Goal: Information Seeking & Learning: Find specific fact

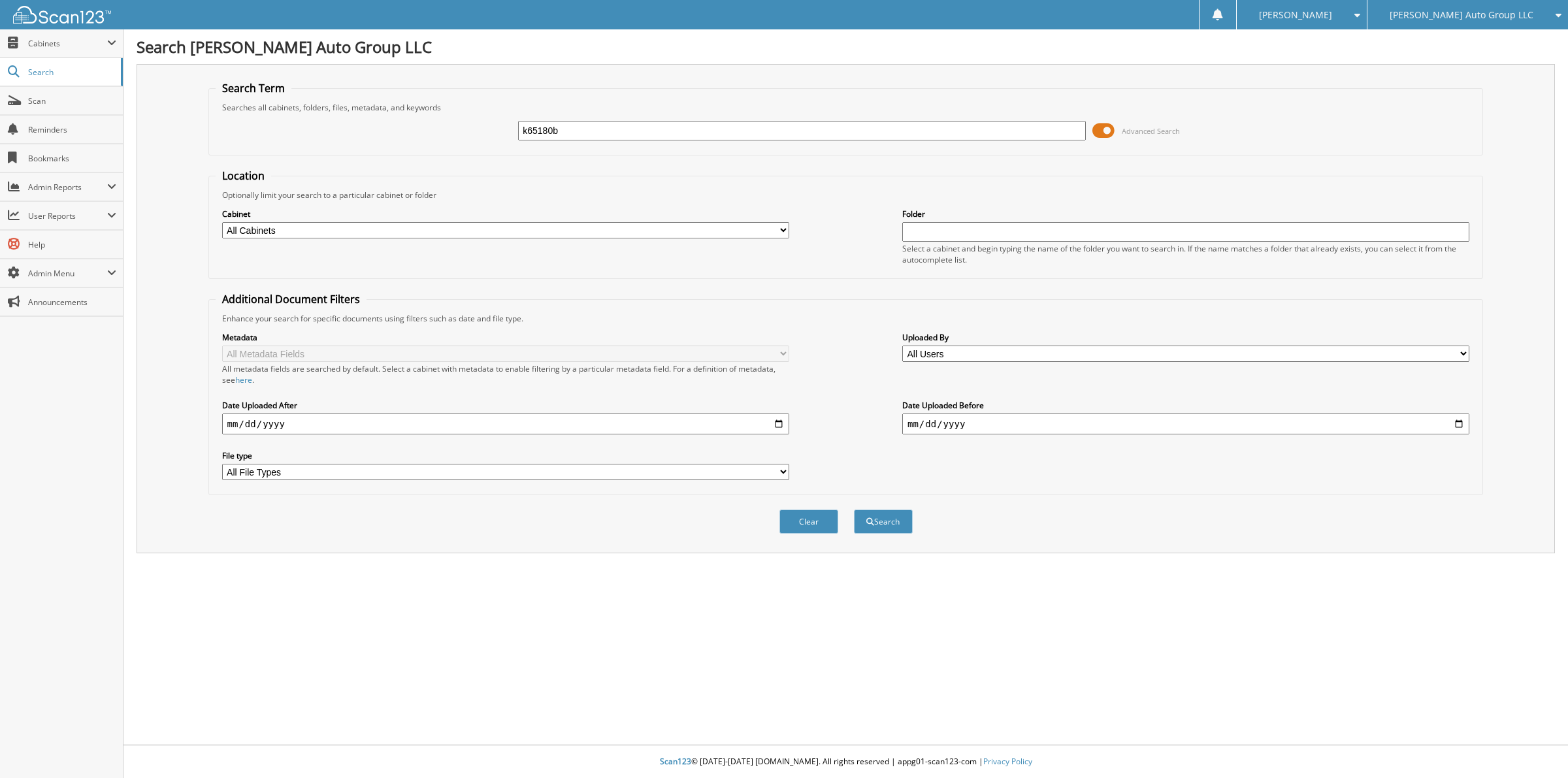
type input "k65180b"
click at [854, 510] on button "Search" at bounding box center [883, 522] width 59 height 24
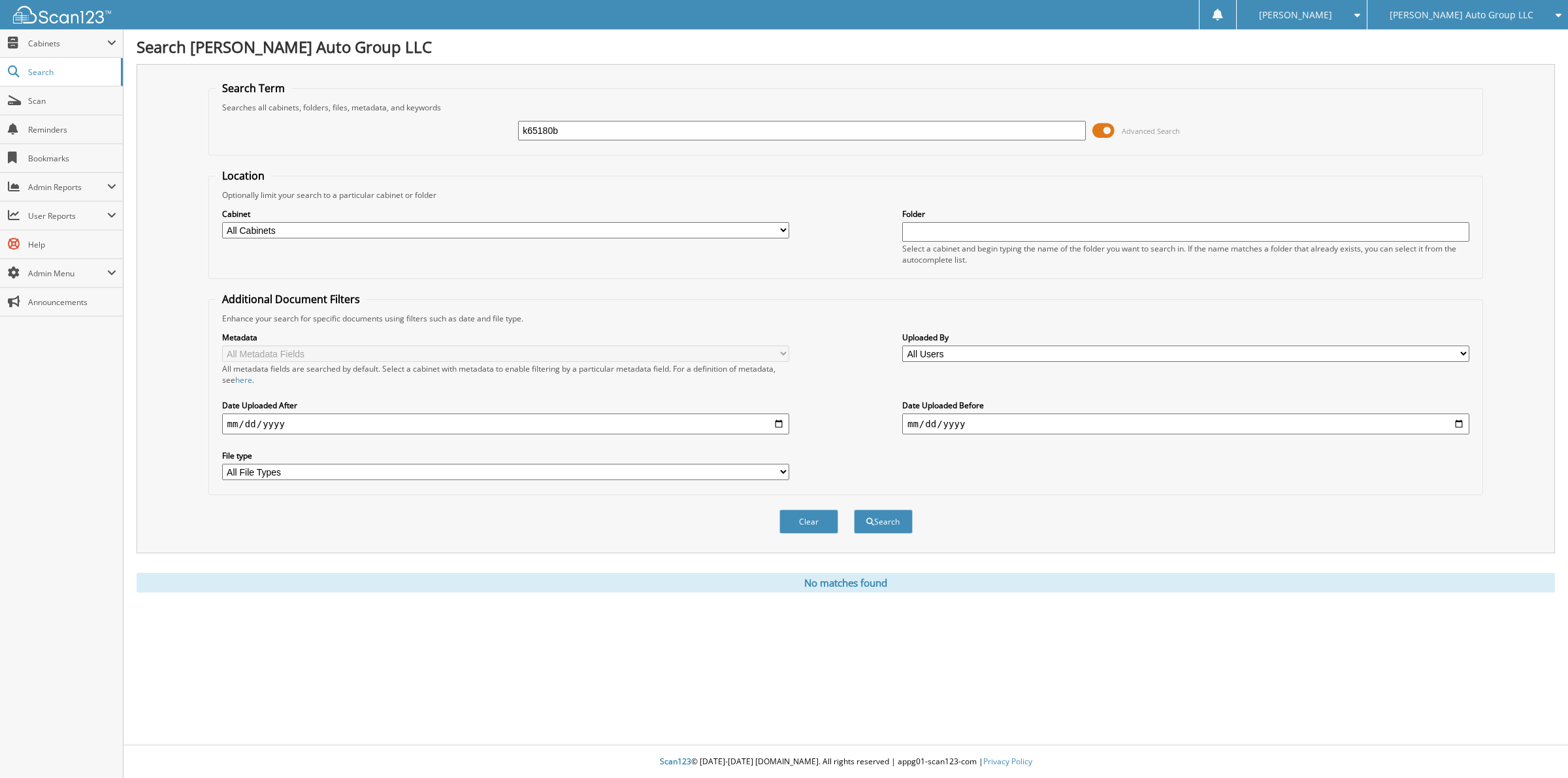
drag, startPoint x: 578, startPoint y: 129, endPoint x: 407, endPoint y: 143, distance: 171.6
click at [419, 145] on div "k65180b Advanced Search" at bounding box center [845, 131] width 1261 height 36
type input "k651805"
click at [854, 510] on button "Search" at bounding box center [883, 522] width 59 height 24
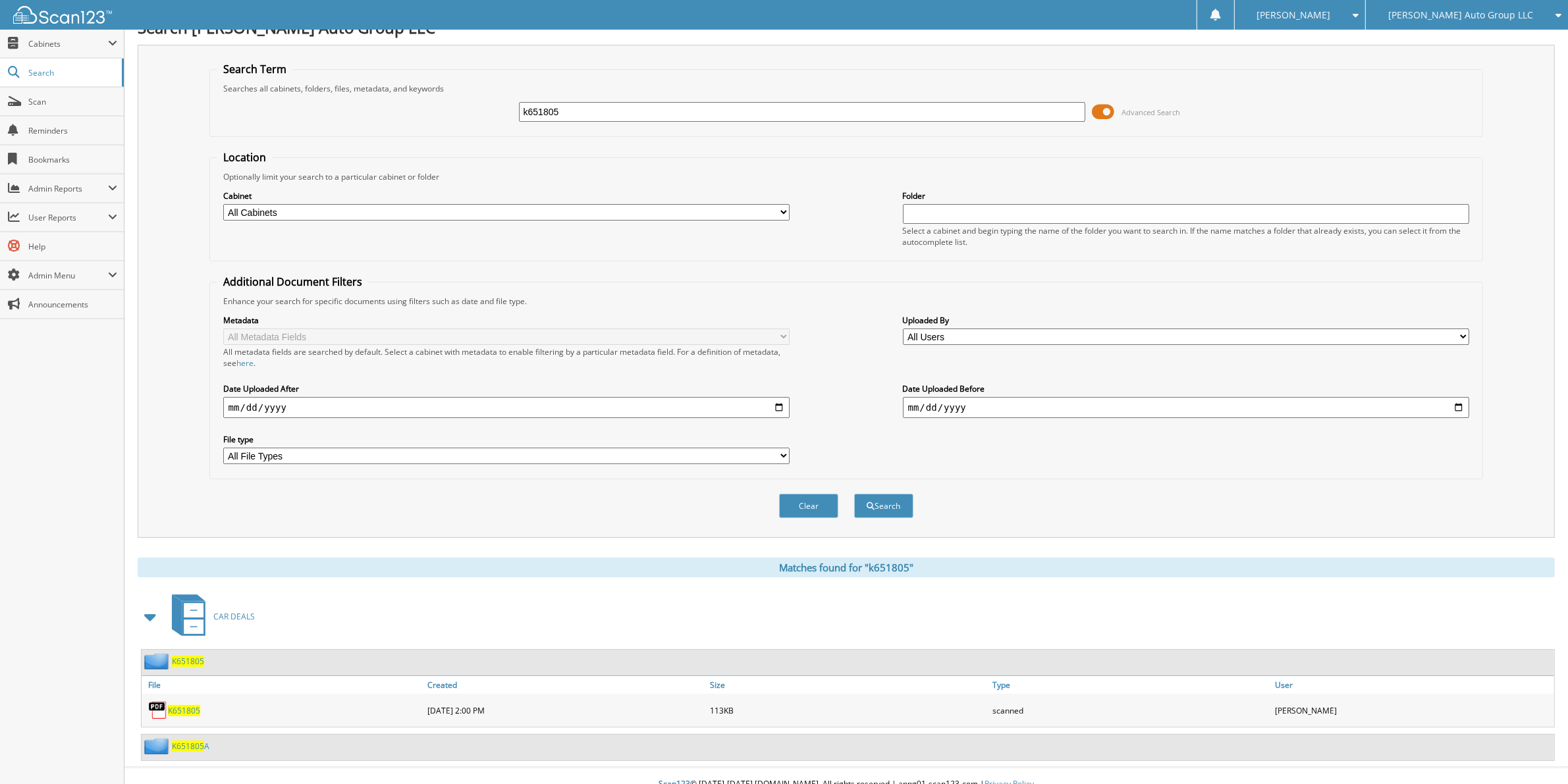
scroll to position [25, 0]
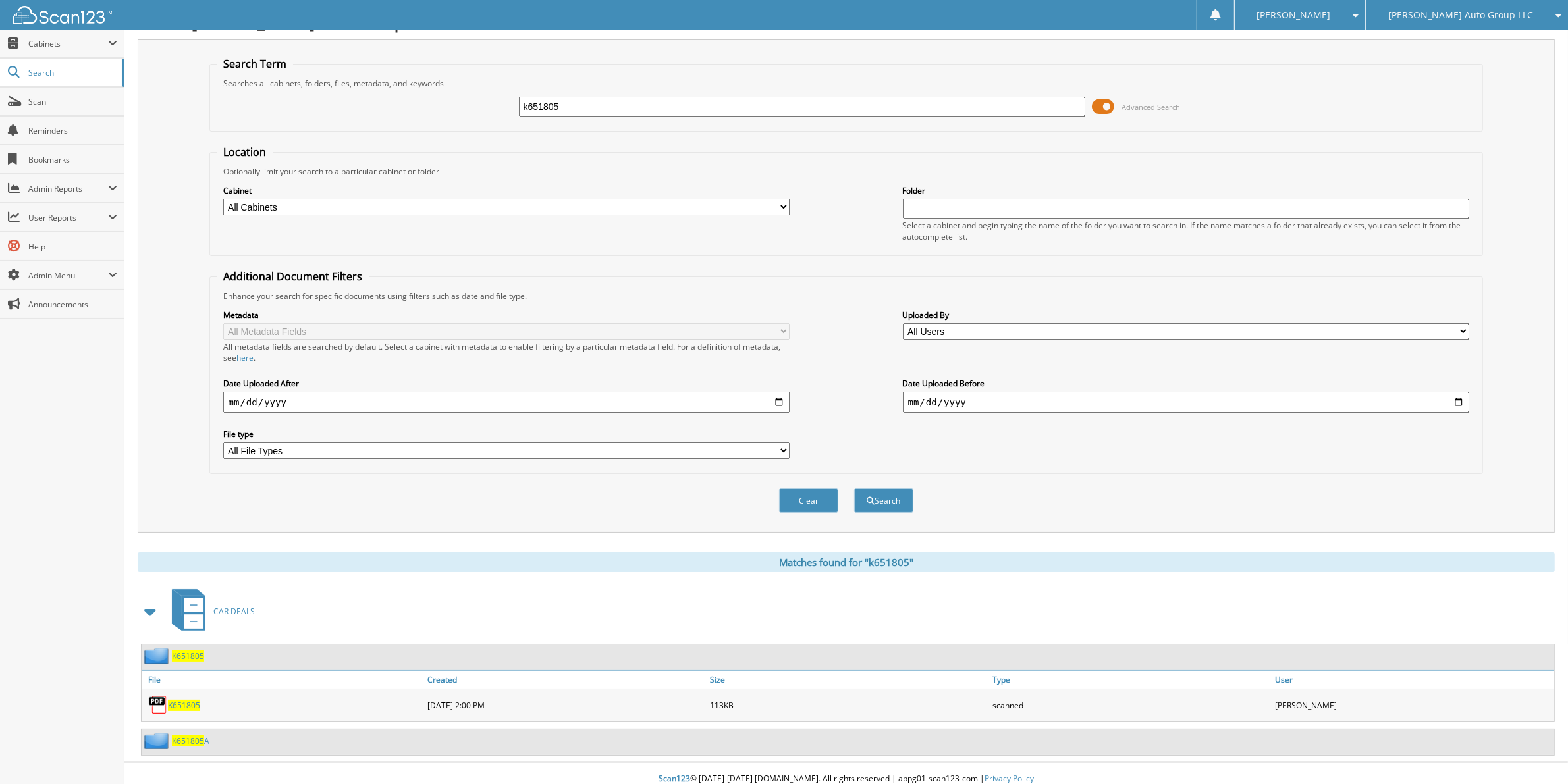
click at [185, 651] on span "K651805" at bounding box center [188, 656] width 32 height 11
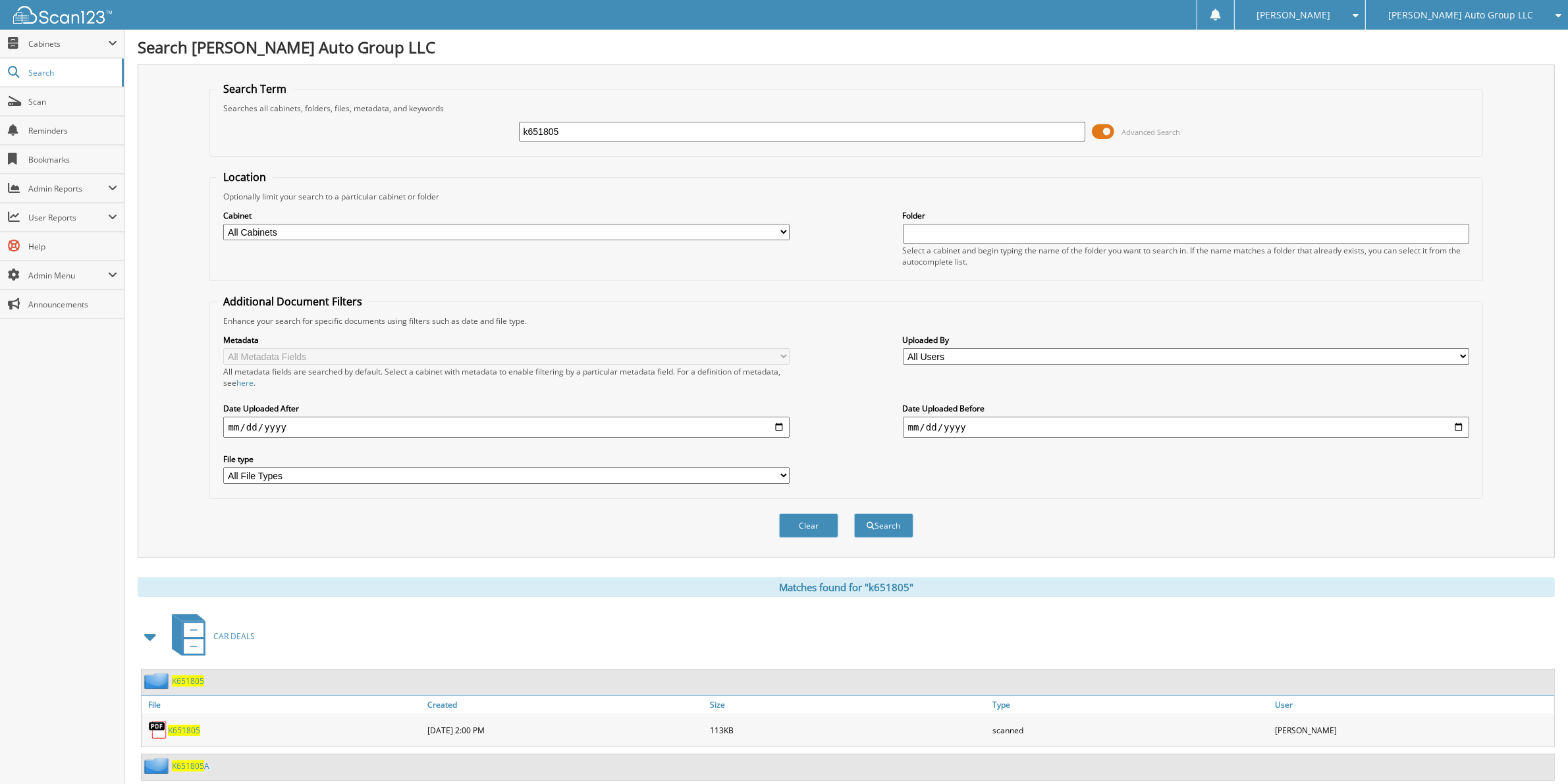
click at [183, 761] on span "K651805" at bounding box center [188, 766] width 32 height 11
drag, startPoint x: 557, startPoint y: 136, endPoint x: 399, endPoint y: 142, distance: 158.2
click at [399, 142] on div "k651805 Advanced Search" at bounding box center [847, 132] width 1260 height 36
type input "[PERSON_NAME]"
click at [854, 514] on button "Search" at bounding box center [883, 526] width 59 height 24
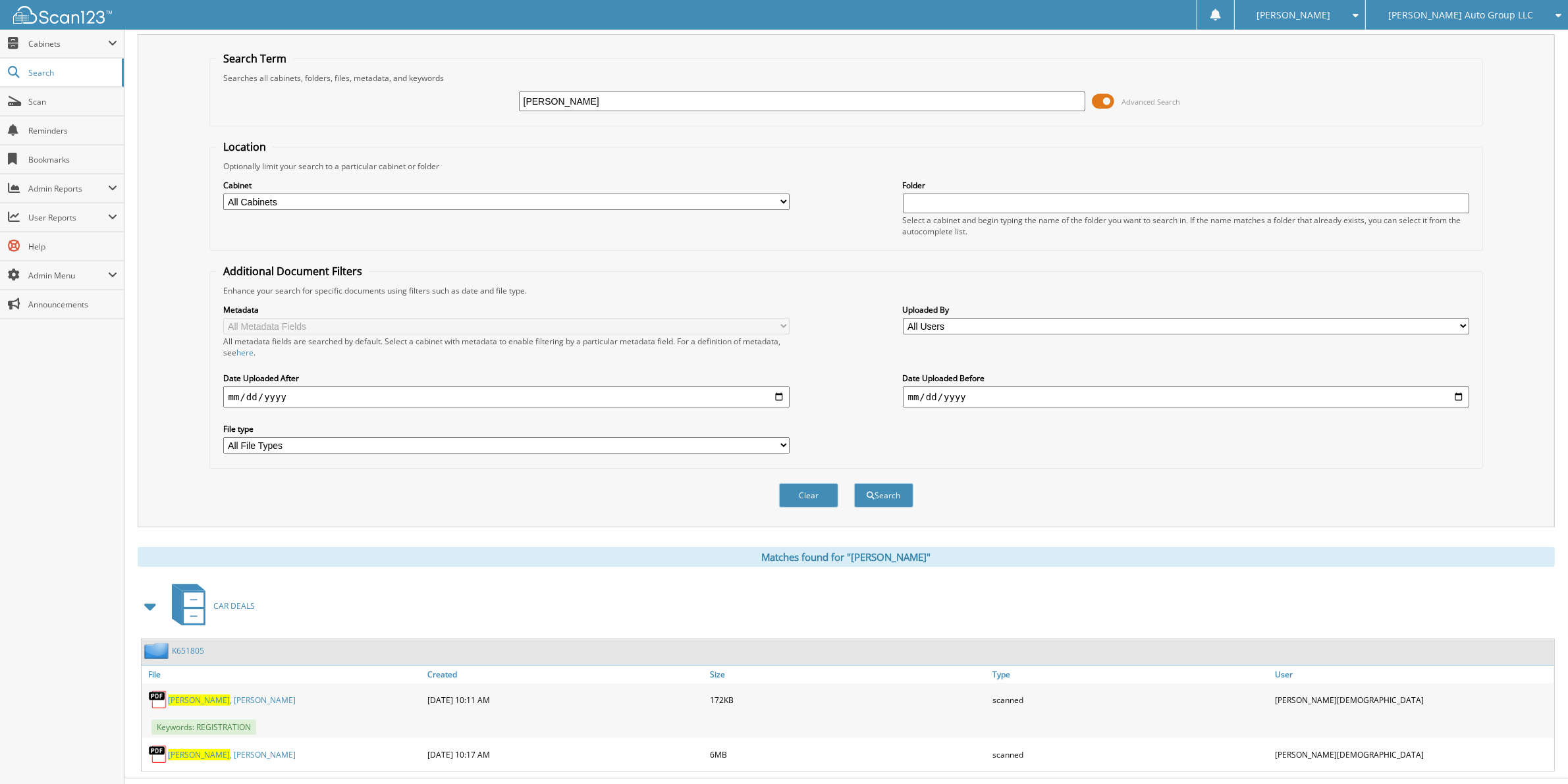
scroll to position [46, 0]
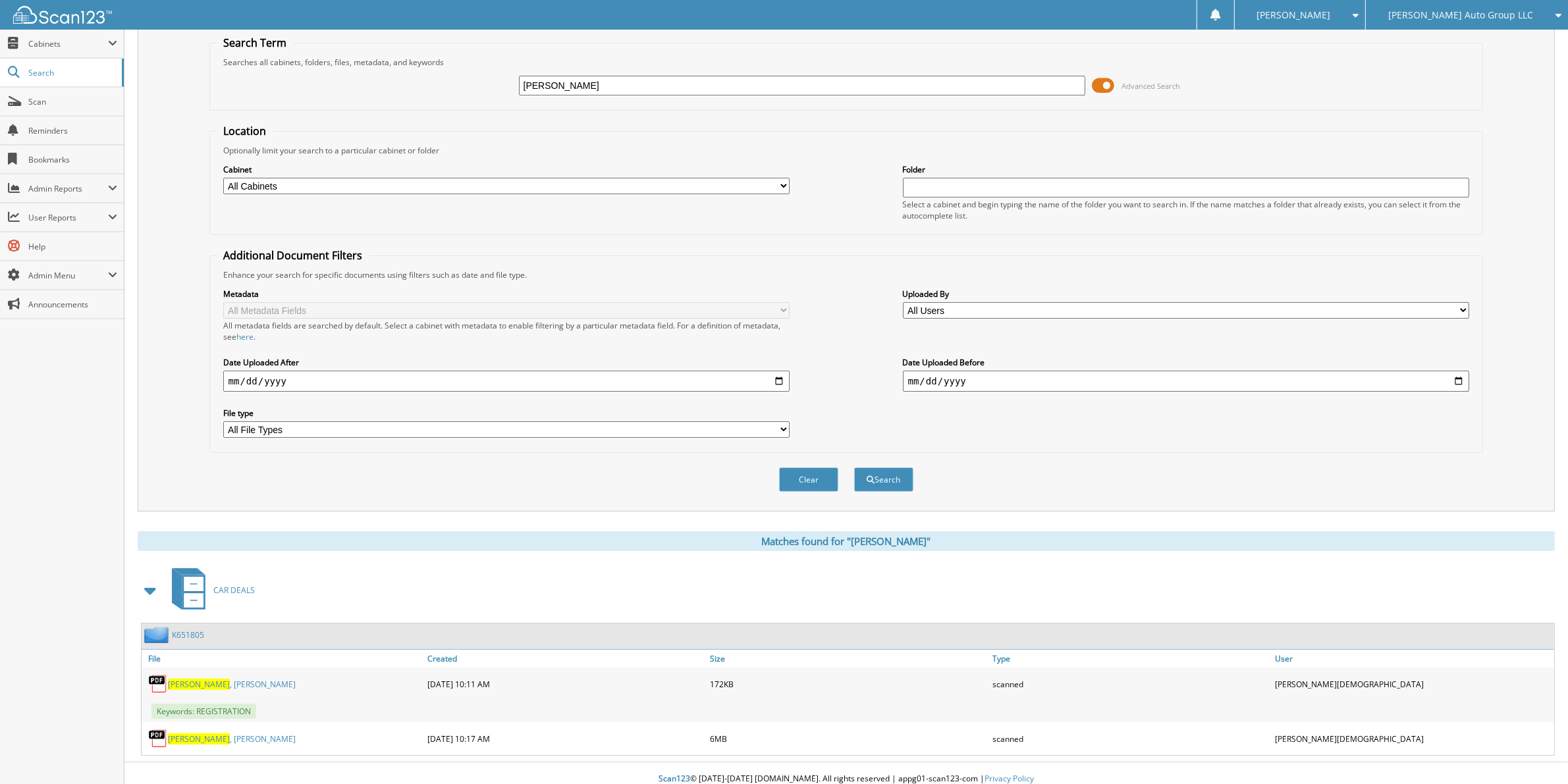
click at [189, 630] on link "K651805" at bounding box center [188, 635] width 32 height 11
